Goal: Task Accomplishment & Management: Manage account settings

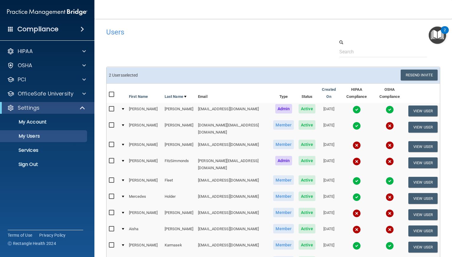
select select "20"
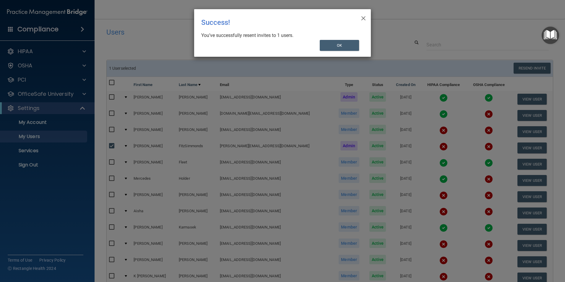
select select "20"
click at [337, 47] on button "OK" at bounding box center [339, 45] width 40 height 11
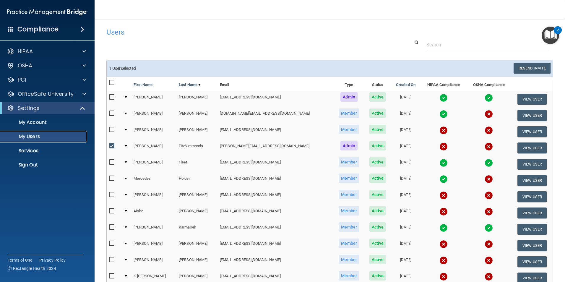
click at [32, 137] on p "My Users" at bounding box center [44, 136] width 81 height 6
click at [114, 146] on input "checkbox" at bounding box center [112, 145] width 7 height 5
checkbox input "false"
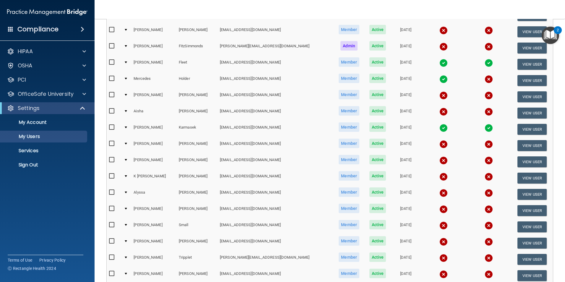
scroll to position [118, 0]
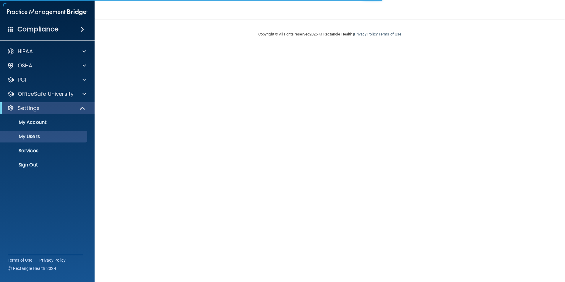
select select "20"
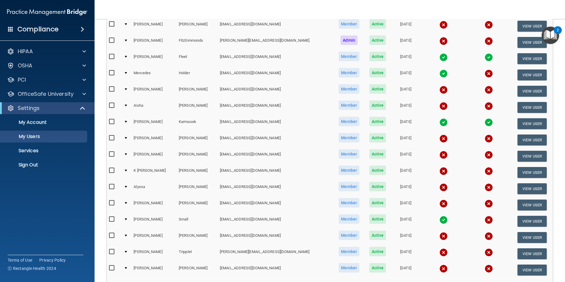
scroll to position [115, 0]
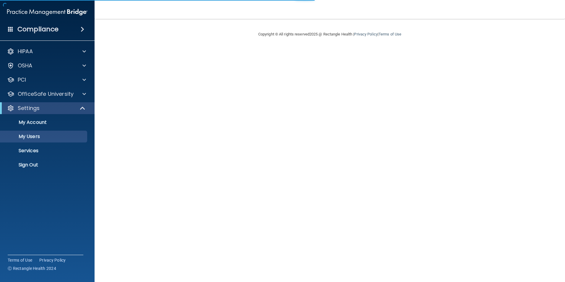
select select "20"
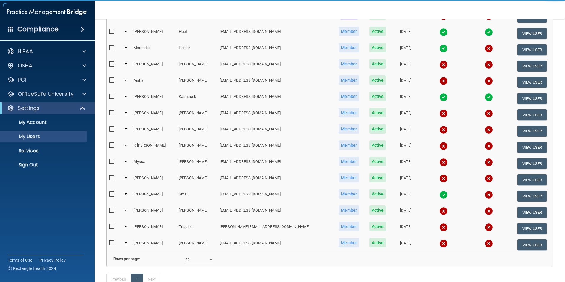
scroll to position [174, 0]
